Goal: Task Accomplishment & Management: Manage account settings

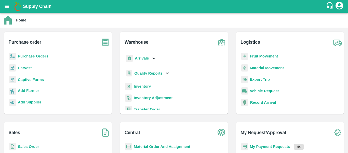
click at [35, 56] on b "Purchase Orders" at bounding box center [33, 56] width 31 height 4
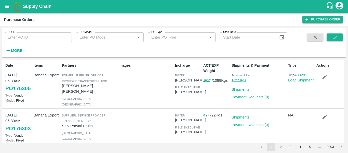
click at [27, 33] on input "PO ID" at bounding box center [38, 37] width 68 height 10
paste input "175825"
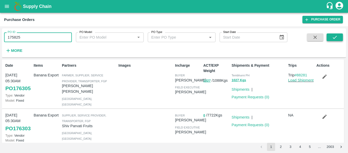
type input "175825"
click at [340, 37] on button "submit" at bounding box center [335, 37] width 16 height 8
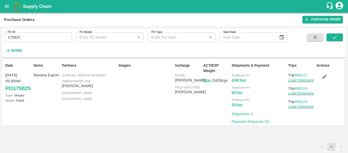
click at [321, 76] on button "button" at bounding box center [325, 76] width 16 height 9
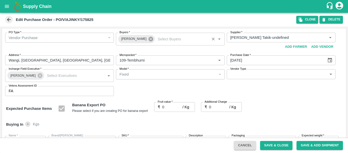
click at [149, 39] on icon at bounding box center [151, 39] width 5 height 5
click at [130, 39] on input "Buyers   *" at bounding box center [166, 37] width 97 height 7
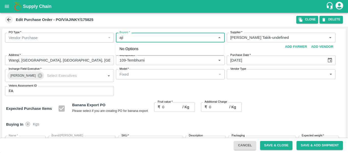
type input "ajit"
click at [136, 49] on div "Ajit Otari" at bounding box center [147, 51] width 31 height 6
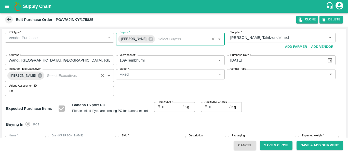
click at [38, 77] on icon at bounding box center [40, 75] width 5 height 5
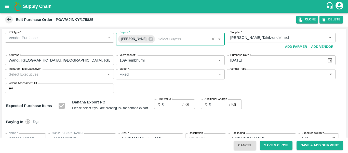
click at [27, 76] on input "Incharge Field Executive   *" at bounding box center [55, 74] width 97 height 7
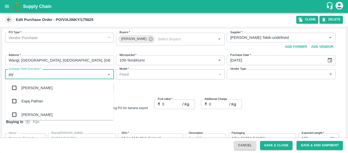
type input "jayd"
click at [27, 84] on div "jaydip Tale" at bounding box center [59, 87] width 109 height 13
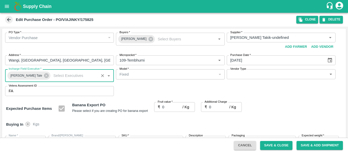
click at [168, 107] on input "0" at bounding box center [172, 107] width 20 height 10
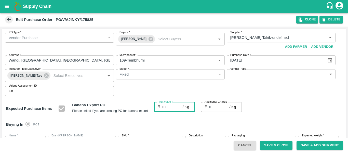
type input "2"
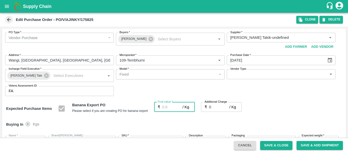
type input "2"
type input "23"
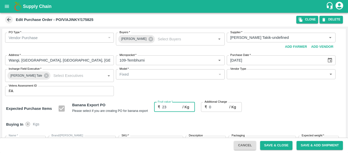
type input "23"
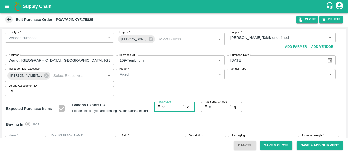
click at [216, 107] on input "0" at bounding box center [219, 107] width 20 height 10
type input "2"
type input "25"
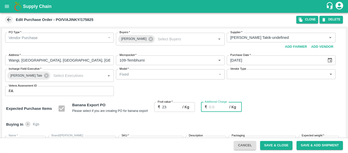
type input "25"
type input "2.7"
type input "25.7"
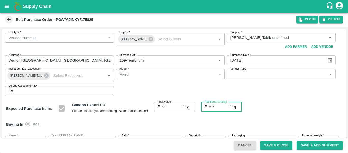
type input "25.7"
type input "2.75"
type input "25.75"
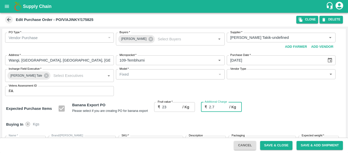
type input "25.75"
type input "2.75"
click at [276, 114] on div "Expected Purchase Items Banana Export PO Please select if you are creating PO f…" at bounding box center [174, 108] width 336 height 13
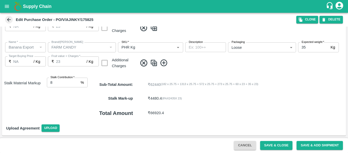
click at [283, 144] on button "Save & Close" at bounding box center [276, 145] width 33 height 9
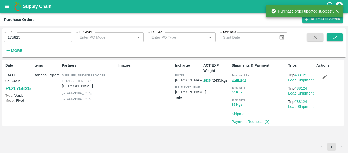
click at [303, 81] on link "Load Shipment" at bounding box center [300, 80] width 25 height 4
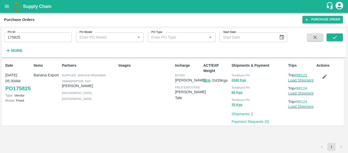
drag, startPoint x: 310, startPoint y: 75, endPoint x: 298, endPoint y: 76, distance: 12.5
click at [298, 76] on p "Trip #88121" at bounding box center [301, 75] width 26 height 6
copy link "88121"
click at [31, 35] on input "175825" at bounding box center [38, 37] width 68 height 10
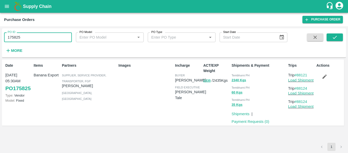
paste input "text"
type input "175914"
click at [335, 36] on icon "submit" at bounding box center [335, 37] width 6 height 6
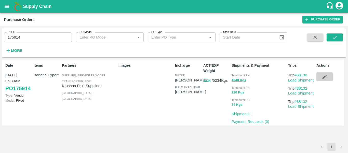
click at [329, 75] on button "button" at bounding box center [325, 76] width 16 height 9
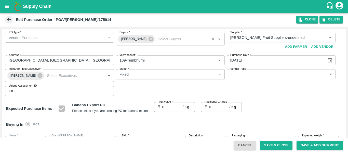
click at [151, 40] on div "Praneeth Kumar" at bounding box center [136, 39] width 37 height 8
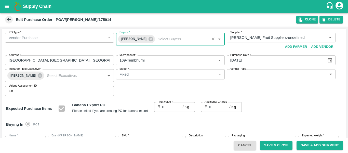
click at [143, 40] on span "Praneeth Kumar" at bounding box center [133, 38] width 31 height 5
click at [149, 39] on icon at bounding box center [151, 39] width 5 height 5
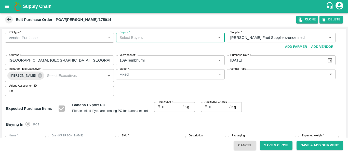
click at [127, 38] on input "Buyers   *" at bounding box center [166, 37] width 97 height 7
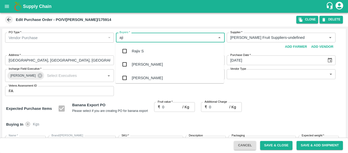
type input "ajit"
click at [130, 50] on div "Ajit Otari" at bounding box center [169, 50] width 109 height 13
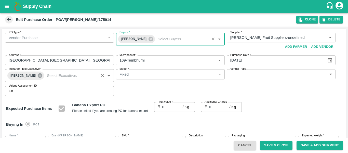
click at [39, 74] on icon at bounding box center [40, 75] width 5 height 5
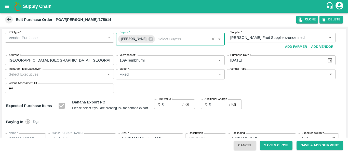
click at [26, 76] on input "Incharge Field Executive   *" at bounding box center [55, 74] width 97 height 7
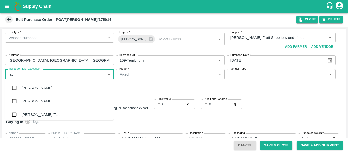
type input "jayd"
click at [28, 88] on div "jaydip Tale" at bounding box center [40, 88] width 39 height 6
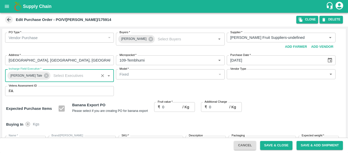
click at [167, 106] on input "0" at bounding box center [172, 107] width 20 height 10
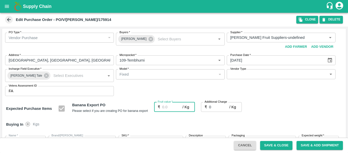
type input "2"
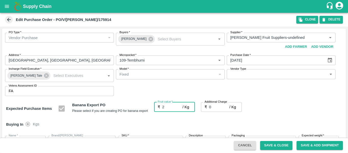
type input "2"
type input "23"
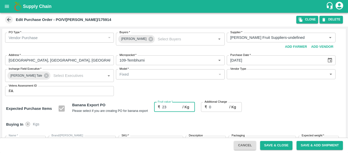
type input "23"
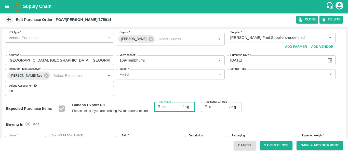
click at [216, 107] on input "0" at bounding box center [219, 107] width 20 height 10
type input "2"
type input "25"
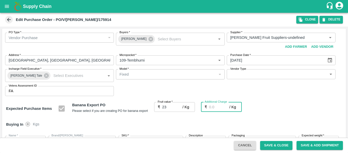
type input "25"
type input "2.7"
type input "25.7"
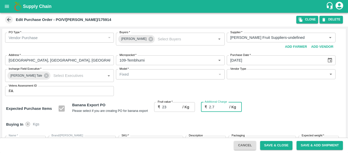
type input "25.7"
type input "2.75"
type input "25.75"
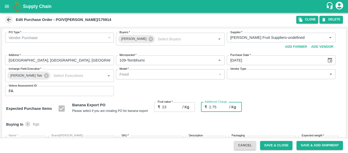
type input "25.75"
type input "2.75"
click at [275, 114] on div "Expected Purchase Items Banana Export PO Please select if you are creating PO f…" at bounding box center [174, 108] width 336 height 13
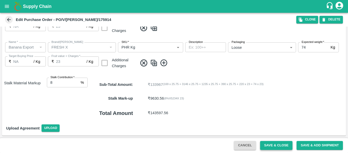
click at [283, 144] on button "Save & Close" at bounding box center [276, 145] width 33 height 9
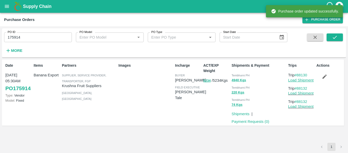
click at [310, 81] on link "Load Shipment" at bounding box center [300, 80] width 25 height 4
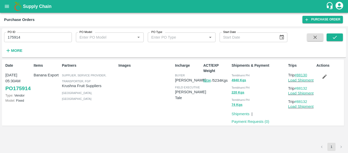
drag, startPoint x: 312, startPoint y: 74, endPoint x: 299, endPoint y: 76, distance: 13.3
click at [299, 76] on p "Trip #88130" at bounding box center [301, 75] width 26 height 6
copy link "88130"
click at [24, 35] on input "175914" at bounding box center [38, 37] width 68 height 10
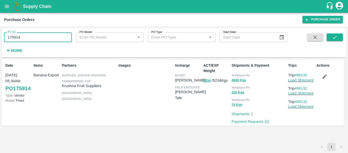
paste input "text"
type input "175916"
click at [334, 39] on icon "submit" at bounding box center [335, 37] width 6 height 6
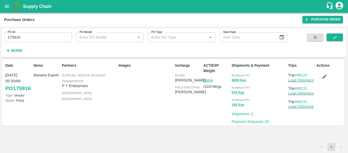
click at [325, 76] on icon "button" at bounding box center [325, 77] width 6 height 6
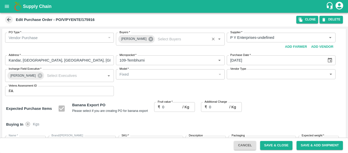
click at [149, 40] on icon at bounding box center [151, 39] width 5 height 5
click at [135, 38] on input "Buyers   *" at bounding box center [166, 37] width 97 height 7
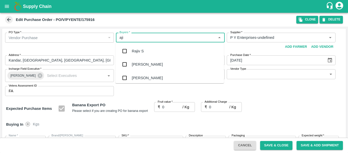
type input "ajit"
click at [137, 50] on div "Ajit Otari" at bounding box center [147, 51] width 31 height 6
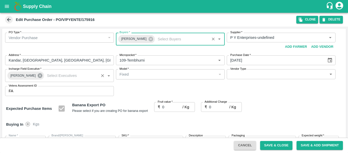
click at [38, 78] on icon at bounding box center [40, 75] width 5 height 5
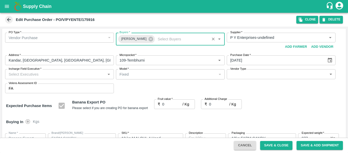
click at [22, 76] on input "Incharge Field Executive   *" at bounding box center [55, 74] width 97 height 7
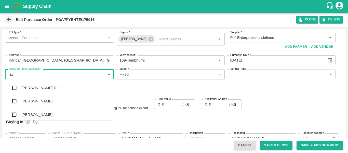
type input "jayd"
click at [24, 86] on div "jaydip Tale" at bounding box center [40, 88] width 39 height 6
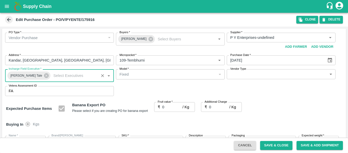
click at [169, 109] on input "0" at bounding box center [172, 107] width 20 height 10
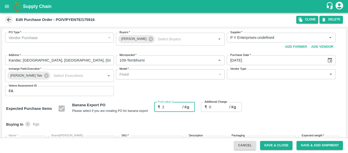
type input "22"
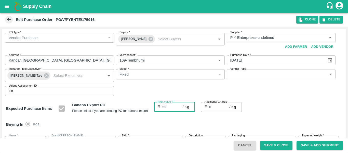
type input "22"
click at [212, 109] on input "0" at bounding box center [219, 107] width 20 height 10
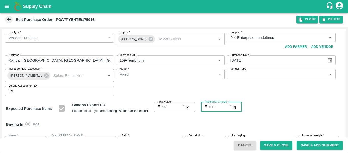
type input "2"
type input "24"
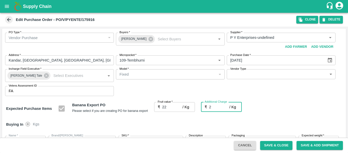
type input "24"
type input "2.7"
type input "24.7"
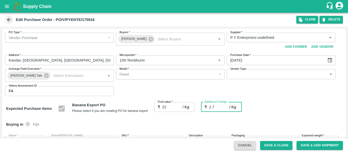
type input "24.7"
type input "2.75"
type input "24.75"
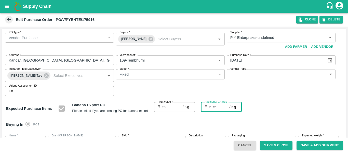
type input "24.75"
type input "2.75"
click at [286, 117] on div "Buying In Kgs" at bounding box center [174, 124] width 344 height 15
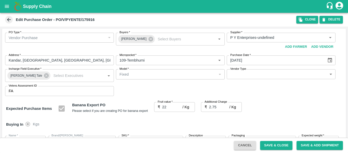
scroll to position [304, 0]
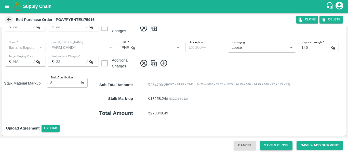
click at [282, 144] on button "Save & Close" at bounding box center [276, 145] width 33 height 9
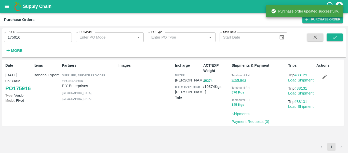
click at [292, 81] on link "Load Shipment" at bounding box center [300, 80] width 25 height 4
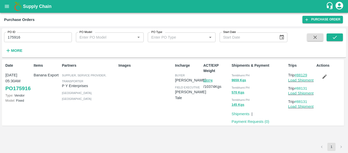
drag, startPoint x: 312, startPoint y: 73, endPoint x: 299, endPoint y: 76, distance: 13.1
click at [299, 76] on p "Trip #88129" at bounding box center [301, 75] width 26 height 6
copy link "88129"
click at [35, 36] on input "175916" at bounding box center [38, 37] width 68 height 10
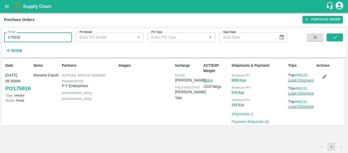
paste input "text"
type input "175835"
click at [335, 36] on icon "submit" at bounding box center [335, 37] width 6 height 6
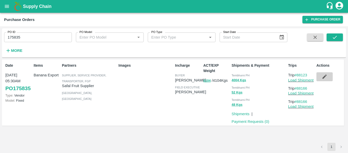
click at [323, 75] on icon "button" at bounding box center [325, 77] width 6 height 6
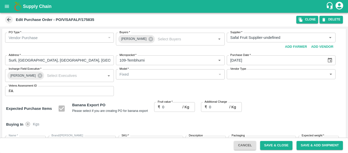
type input "Safal Fruit Supplier-undefined"
type input "109-Tembhurni"
type input "Banana Export"
type input "FARM CANDY"
type input "13 kg M N-CHL 6 Hand"
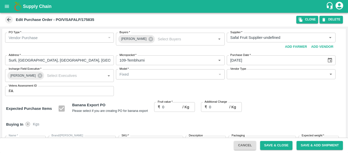
type input "NA"
type input "Banana Export"
type input "FARM CANDY"
type input "13 kg M N-CHL 8 Hand"
type input "NA"
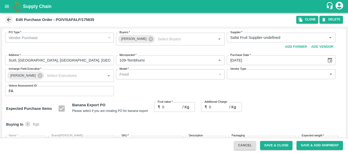
type input "Banana Export"
type input "FARM CANDY"
type input "13 kg M N-CHL CL"
type input "NA"
type input "Banana Export"
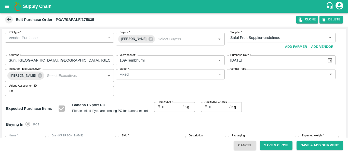
type input "FARM CANDY"
type input "C Class"
type input "NA"
type input "Banana Export"
type input "FARM CANDY"
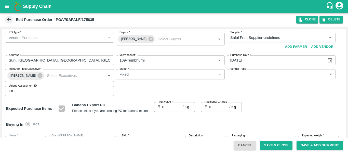
type input "PHR Kg"
type input "NA"
click at [149, 40] on icon at bounding box center [151, 39] width 5 height 5
click at [130, 38] on input "Buyers   *" at bounding box center [166, 37] width 97 height 7
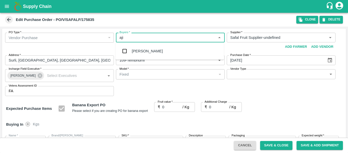
type input "ajit"
click at [132, 49] on div "Ajit Otari" at bounding box center [147, 51] width 31 height 6
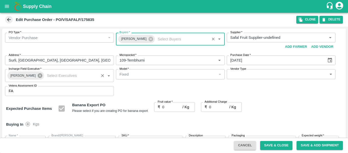
click at [38, 76] on icon at bounding box center [40, 75] width 5 height 5
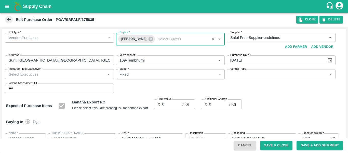
click at [29, 75] on input "Incharge Field Executive   *" at bounding box center [55, 74] width 97 height 7
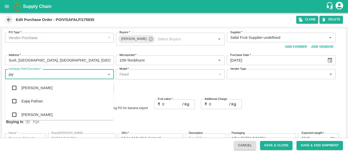
type input "jayd"
click at [32, 87] on div "jaydip Tale" at bounding box center [40, 88] width 39 height 6
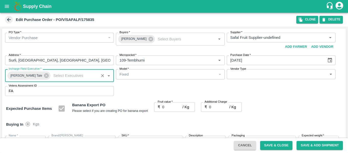
click at [171, 107] on input "0" at bounding box center [172, 107] width 20 height 10
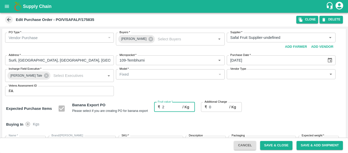
type input "26"
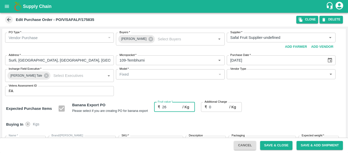
type input "26"
click at [212, 109] on input "0" at bounding box center [219, 107] width 20 height 10
type input "2"
type input "28"
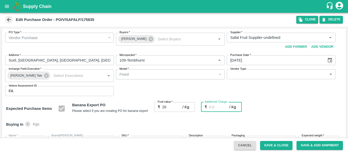
type input "28"
type input "2.7"
type input "28.7"
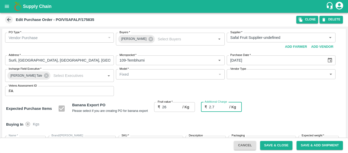
type input "28.7"
type input "2.75"
type input "28.75"
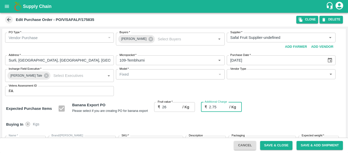
type input "2.75"
click at [295, 118] on div "Buying In Kgs" at bounding box center [174, 124] width 344 height 15
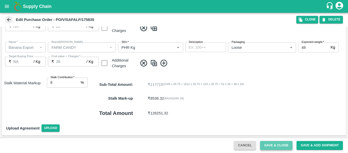
click at [260, 145] on button "Save & Close" at bounding box center [276, 145] width 33 height 9
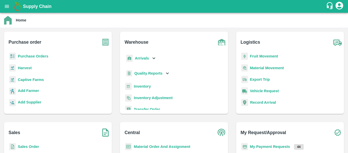
click at [251, 57] on b "Fruit Movement" at bounding box center [264, 56] width 28 height 4
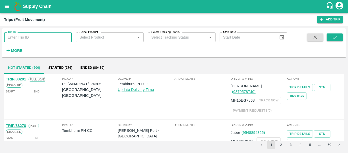
click at [43, 37] on input "Trip ID" at bounding box center [38, 37] width 68 height 10
paste input "88121"
type input "88121"
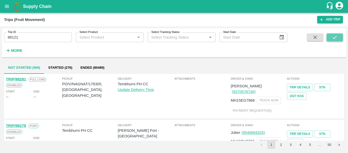
click at [340, 35] on button "submit" at bounding box center [335, 37] width 16 height 8
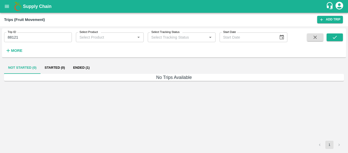
click at [91, 65] on button "Ended (1)" at bounding box center [81, 67] width 25 height 12
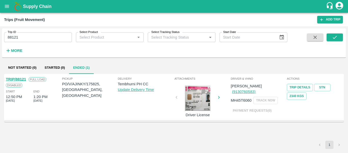
click at [14, 80] on link "TRIP/88121" at bounding box center [16, 79] width 20 height 4
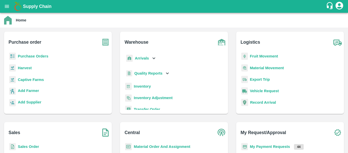
click at [151, 57] on icon at bounding box center [154, 58] width 6 height 6
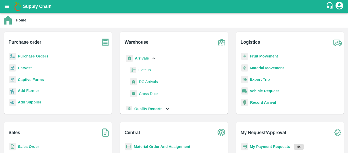
click at [136, 81] on img at bounding box center [133, 81] width 7 height 7
click at [140, 82] on span "DC Arrivals" at bounding box center [148, 82] width 19 height 6
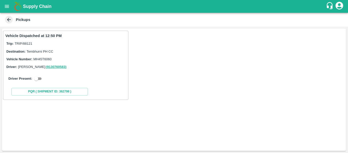
click at [42, 78] on input "checkbox" at bounding box center [36, 78] width 18 height 6
checkbox input "true"
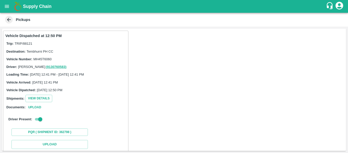
scroll to position [75, 0]
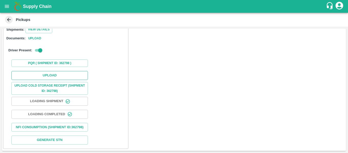
click at [49, 71] on button "Upload" at bounding box center [49, 75] width 76 height 9
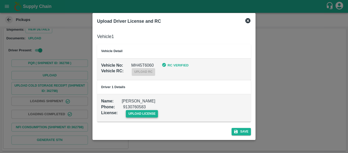
click at [134, 114] on span "upload license" at bounding box center [142, 113] width 32 height 7
click at [0, 0] on input "upload license" at bounding box center [0, 0] width 0 height 0
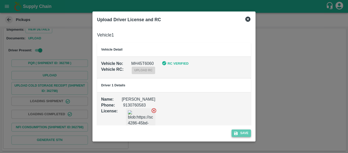
click at [244, 133] on button "Save" at bounding box center [241, 132] width 19 height 7
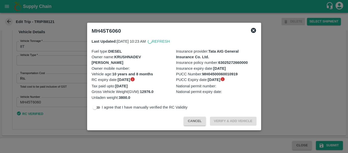
scroll to position [388, 0]
click at [254, 33] on icon at bounding box center [253, 30] width 5 height 5
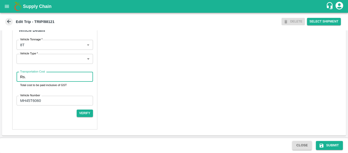
click at [31, 82] on input "Transportation Cost" at bounding box center [60, 77] width 65 height 10
type input "2"
type input "1500"
click at [328, 141] on button "Submit" at bounding box center [329, 145] width 27 height 9
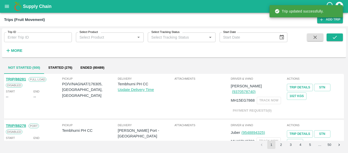
click at [42, 35] on input "Trip ID" at bounding box center [38, 37] width 68 height 10
paste input "88130"
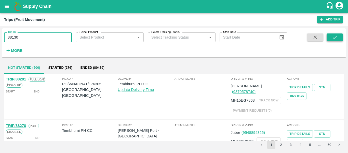
type input "88130"
click at [332, 40] on icon "submit" at bounding box center [335, 37] width 6 height 6
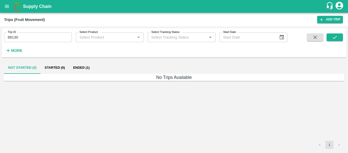
click at [86, 68] on button "Ended (1)" at bounding box center [81, 67] width 25 height 12
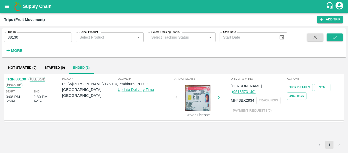
click at [20, 80] on link "TRIP/88130" at bounding box center [16, 79] width 20 height 4
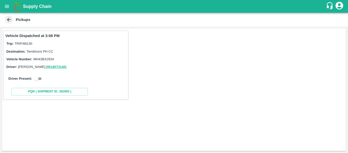
click at [36, 80] on input "checkbox" at bounding box center [36, 78] width 18 height 6
checkbox input "true"
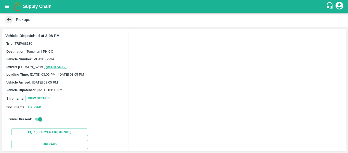
scroll to position [75, 0]
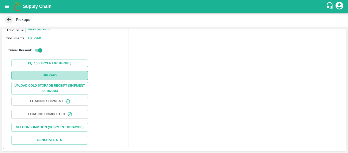
click at [51, 71] on button "Upload" at bounding box center [49, 75] width 76 height 9
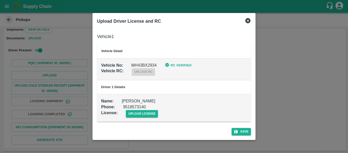
click at [149, 122] on div "Vehicle 1 Vehicle Detail Vehicle No : MH43BX2934 RC Verified Vehicle RC : uploa…" at bounding box center [174, 75] width 158 height 97
click at [138, 114] on span "upload license" at bounding box center [142, 113] width 32 height 7
click at [0, 0] on input "upload license" at bounding box center [0, 0] width 0 height 0
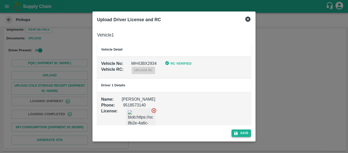
click at [237, 132] on icon "submit" at bounding box center [236, 133] width 4 height 4
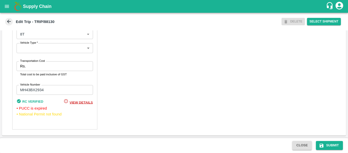
scroll to position [403, 0]
click at [27, 67] on div "Rs. Transportation Cost" at bounding box center [55, 66] width 76 height 10
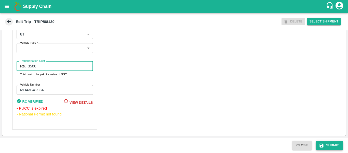
type input "3500"
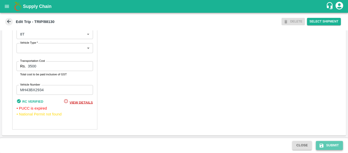
click at [323, 144] on icon "submit" at bounding box center [322, 145] width 4 height 4
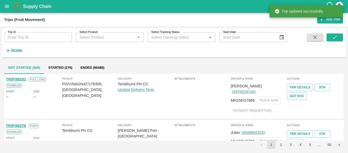
click at [45, 33] on input "Trip ID" at bounding box center [38, 37] width 68 height 10
paste input "88129"
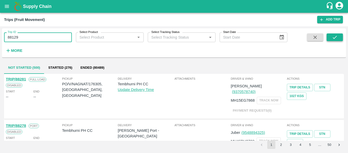
type input "88129"
click at [342, 36] on button "submit" at bounding box center [335, 37] width 16 height 8
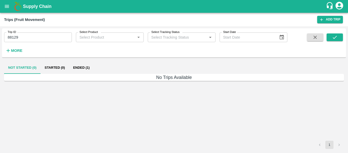
click at [80, 64] on button "Ended (1)" at bounding box center [81, 67] width 25 height 12
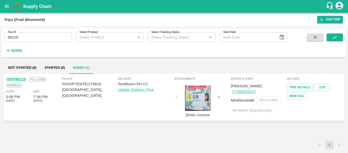
click at [20, 79] on link "TRIP/88129" at bounding box center [16, 79] width 20 height 4
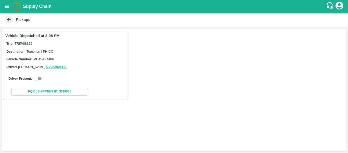
click at [44, 78] on div "Driver Present:" at bounding box center [65, 78] width 115 height 6
click at [39, 79] on input "checkbox" at bounding box center [36, 78] width 18 height 6
checkbox input "true"
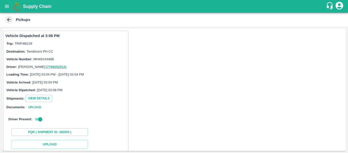
scroll to position [75, 0]
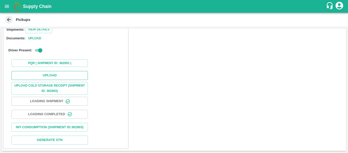
click at [54, 71] on button "Upload" at bounding box center [49, 75] width 76 height 9
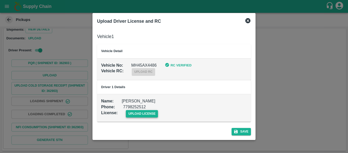
click at [137, 111] on span "upload license" at bounding box center [142, 113] width 32 height 7
click at [0, 0] on input "upload license" at bounding box center [0, 0] width 0 height 0
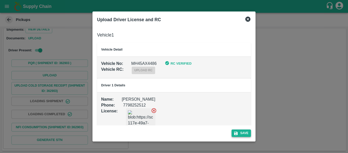
click at [244, 136] on button "Save" at bounding box center [241, 132] width 19 height 7
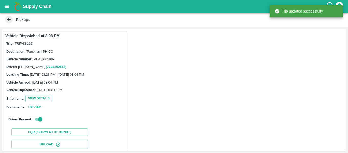
scroll to position [88, 0]
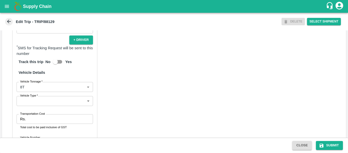
scroll to position [397, 0]
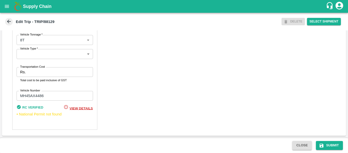
click at [36, 67] on label "Transportation Cost" at bounding box center [32, 67] width 25 height 4
click at [36, 67] on input "Transportation Cost" at bounding box center [60, 72] width 65 height 10
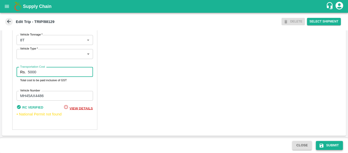
type input "5000"
click at [326, 147] on button "Submit" at bounding box center [329, 145] width 27 height 9
